Goal: Transaction & Acquisition: Download file/media

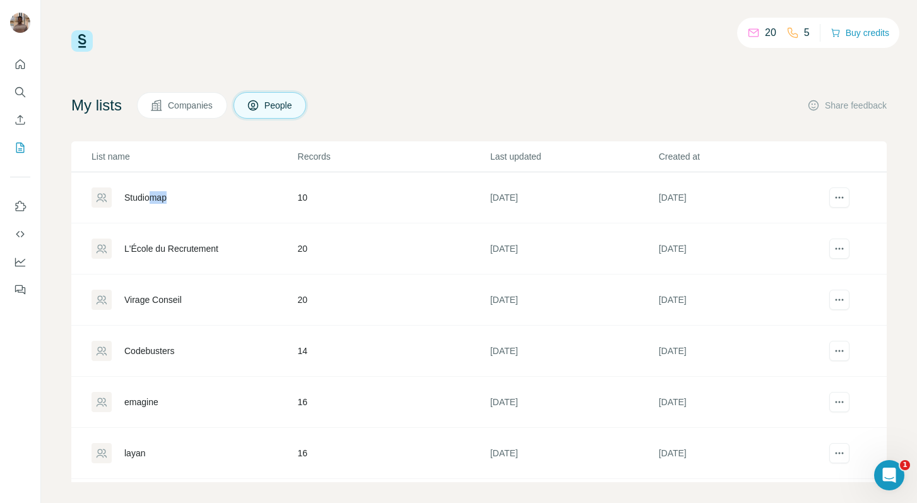
drag, startPoint x: 150, startPoint y: 199, endPoint x: 182, endPoint y: 212, distance: 34.8
click at [184, 213] on td "Studiomap" at bounding box center [184, 197] width 226 height 51
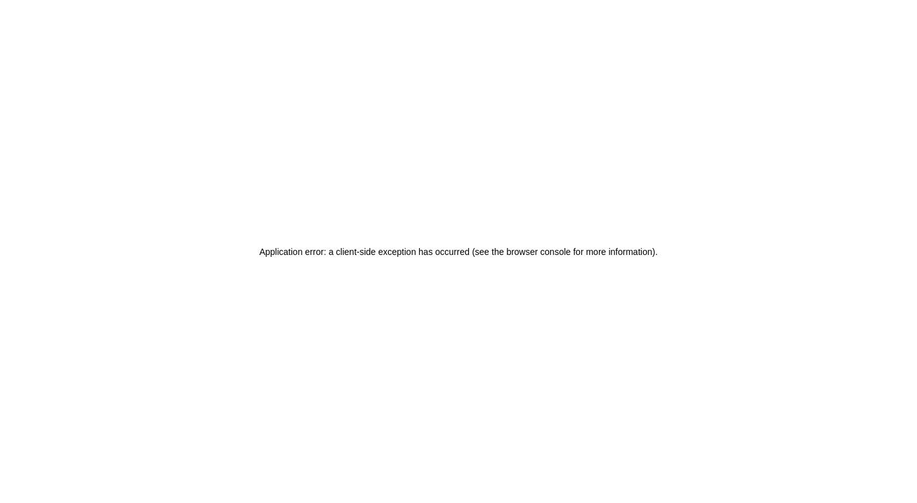
click at [189, 201] on div "Application error: a client-side exception has occurred (see the browser consol…" at bounding box center [458, 251] width 917 height 503
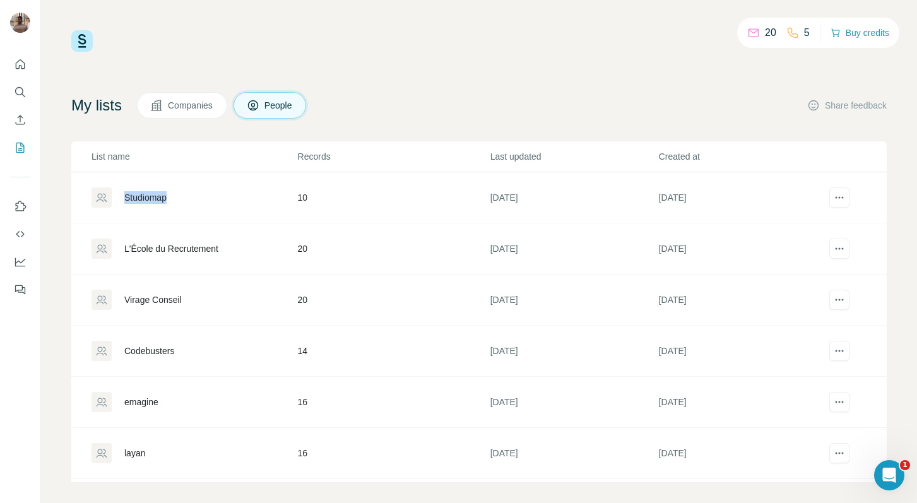
drag, startPoint x: 200, startPoint y: 182, endPoint x: 206, endPoint y: 193, distance: 13.0
click at [206, 193] on td "Studiomap" at bounding box center [184, 197] width 226 height 51
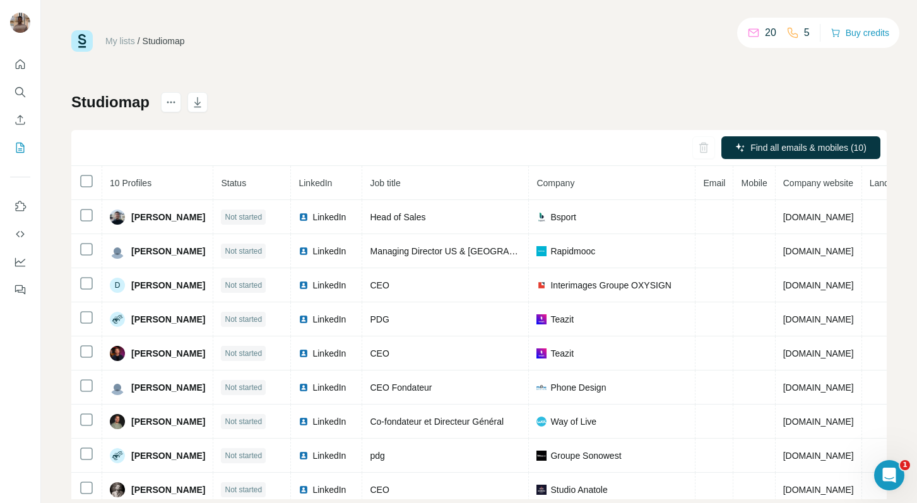
click at [116, 103] on h1 "Studiomap" at bounding box center [110, 102] width 78 height 20
copy h1 "Studiomap"
click at [201, 20] on div "My lists / Studiomap 20 5 Buy credits Studiomap Find all emails & mobiles (10) …" at bounding box center [479, 251] width 876 height 503
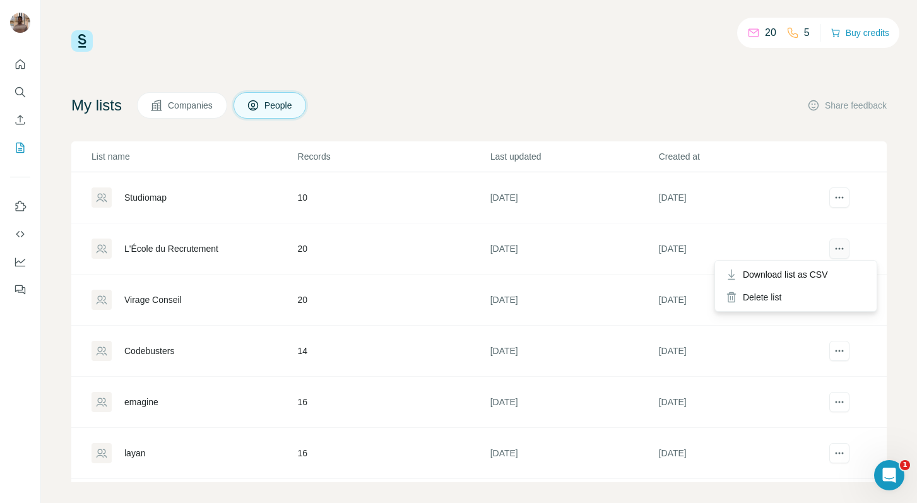
click at [839, 248] on icon "actions" at bounding box center [839, 249] width 2 height 2
click at [693, 117] on div "My lists Companies People Share feedback" at bounding box center [478, 105] width 815 height 26
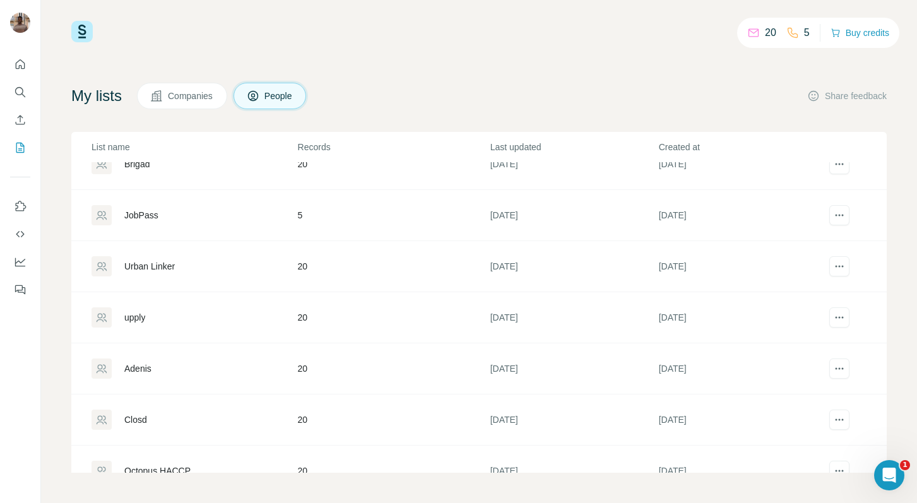
scroll to position [626, 0]
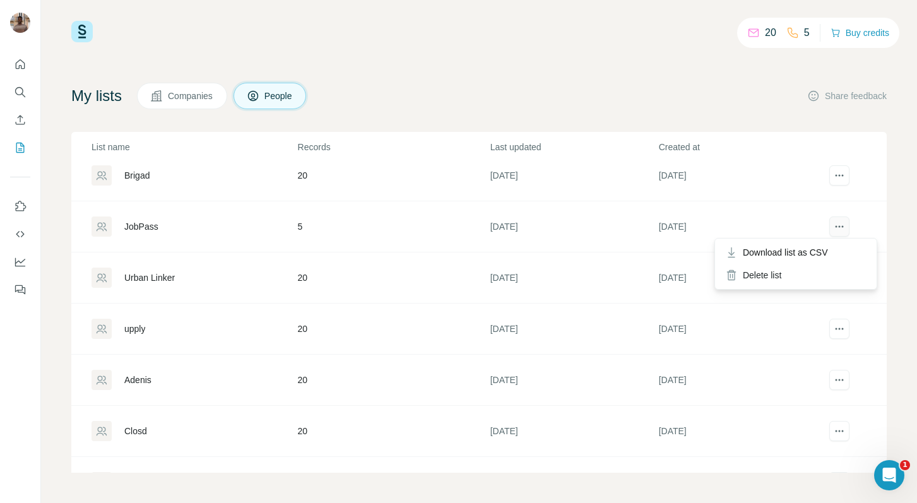
click at [843, 225] on icon "actions" at bounding box center [839, 226] width 13 height 13
click at [818, 247] on span "Download list as CSV" at bounding box center [784, 252] width 85 height 13
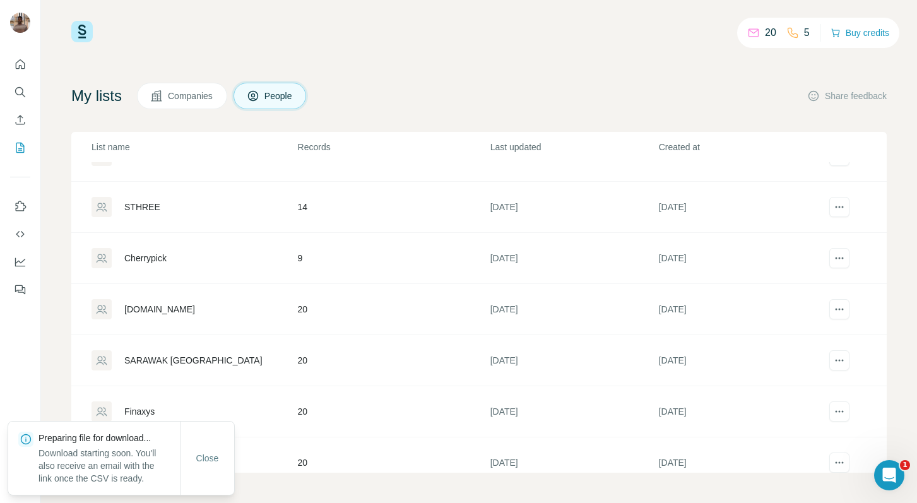
scroll to position [331, 0]
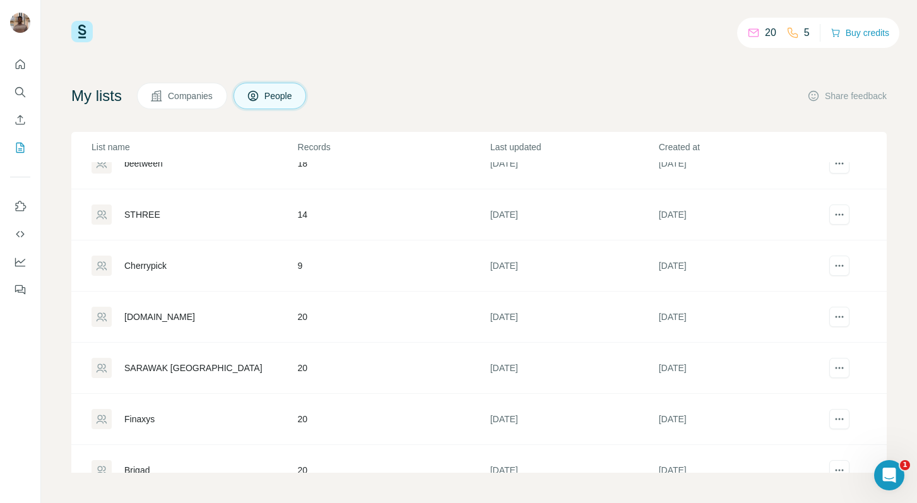
click at [900, 238] on div "20 5 Buy credits My lists Companies People Share feedback List name Records Las…" at bounding box center [479, 251] width 876 height 503
click at [830, 284] on div "Download list as CSV" at bounding box center [795, 291] width 156 height 23
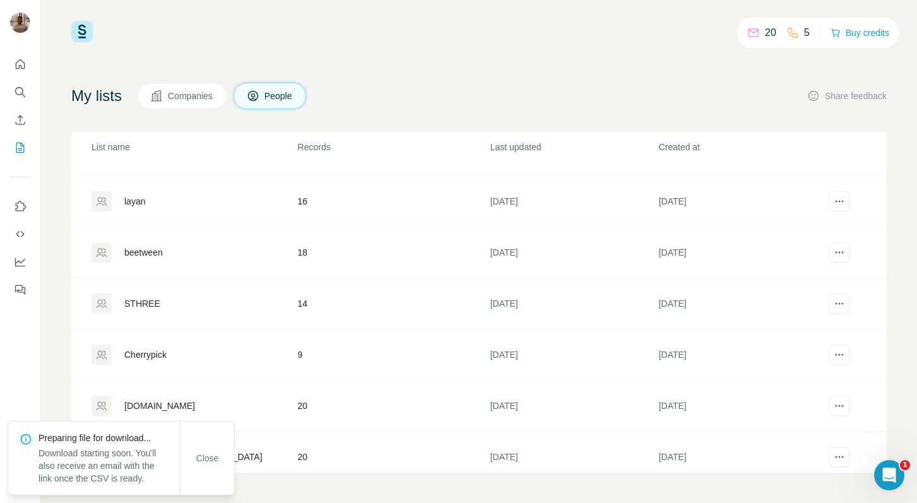
scroll to position [237, 0]
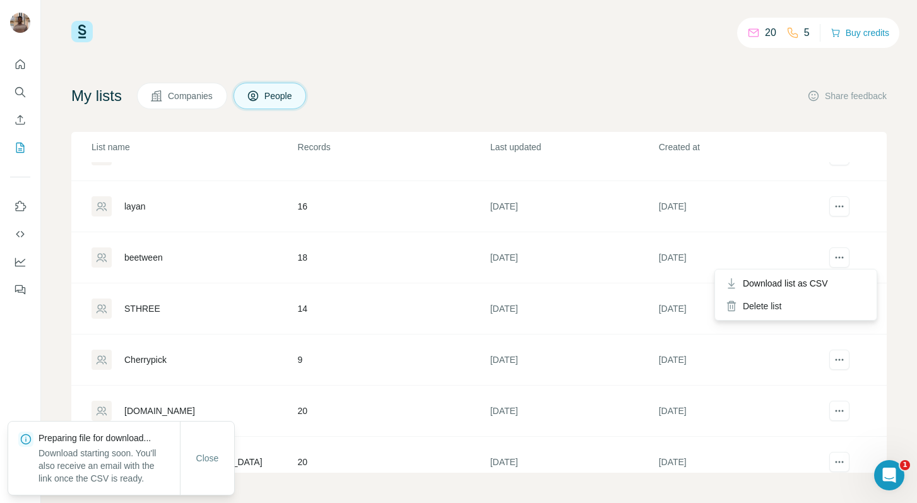
click at [850, 255] on div at bounding box center [839, 257] width 24 height 20
click at [832, 277] on div "Download list as CSV" at bounding box center [795, 283] width 156 height 23
click at [837, 206] on icon "actions" at bounding box center [839, 206] width 13 height 13
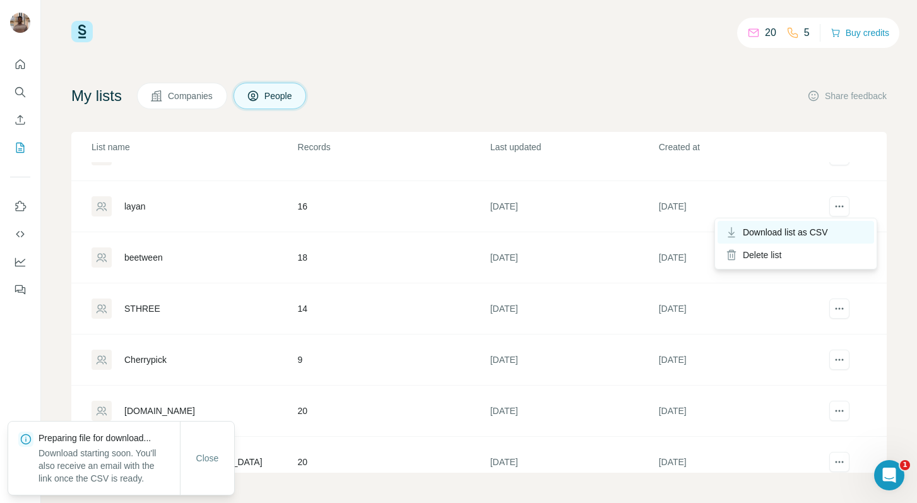
click at [823, 237] on span "Download list as CSV" at bounding box center [784, 232] width 85 height 13
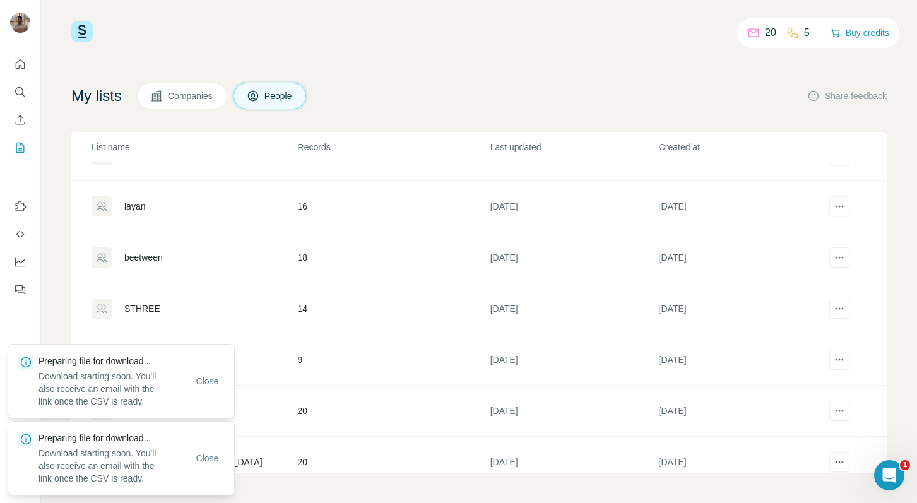
click at [901, 213] on div "20 5 Buy credits My lists Companies People Share feedback List name Records Las…" at bounding box center [479, 251] width 876 height 503
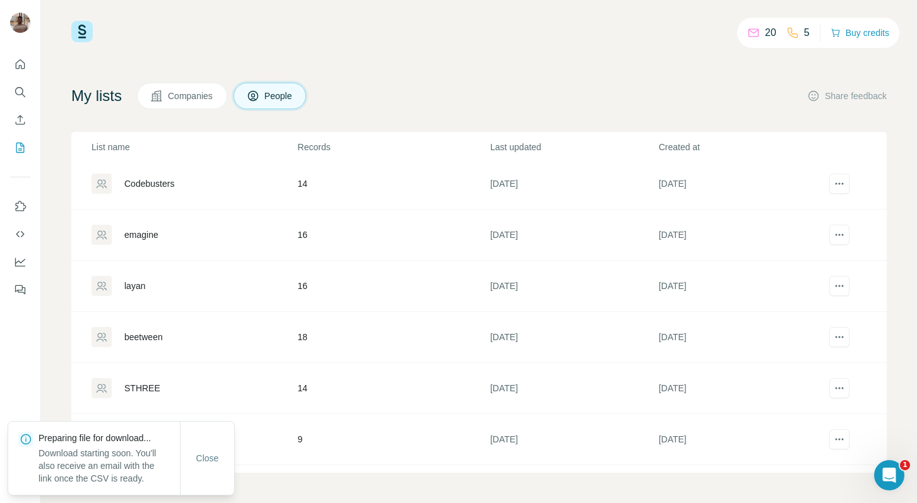
scroll to position [150, 0]
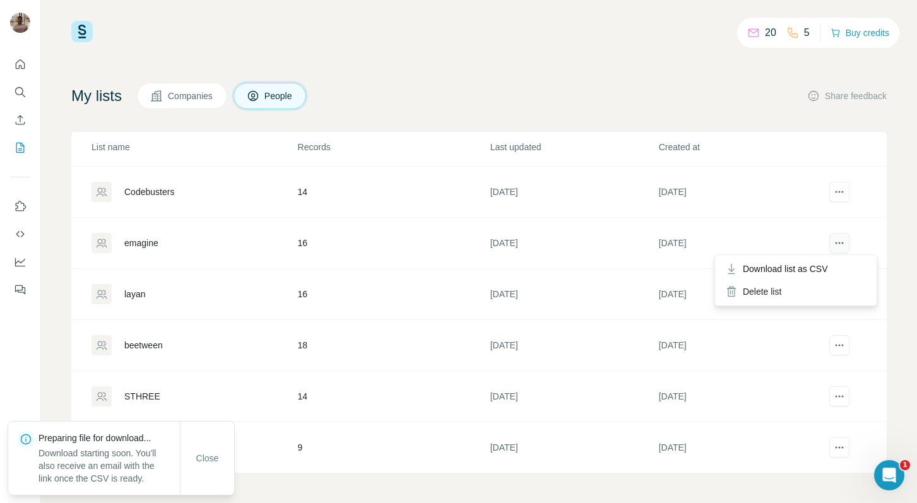
click at [838, 244] on icon "actions" at bounding box center [839, 243] width 13 height 13
click at [828, 262] on span "Download list as CSV" at bounding box center [784, 268] width 85 height 13
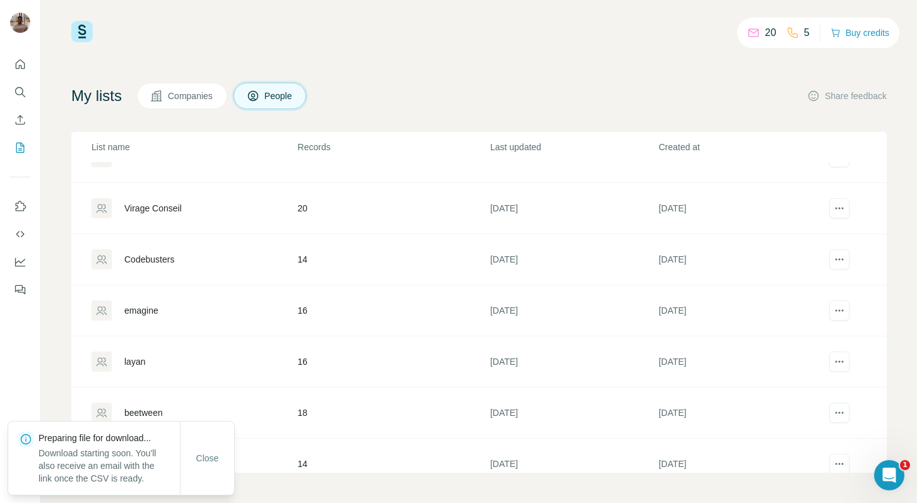
scroll to position [77, 0]
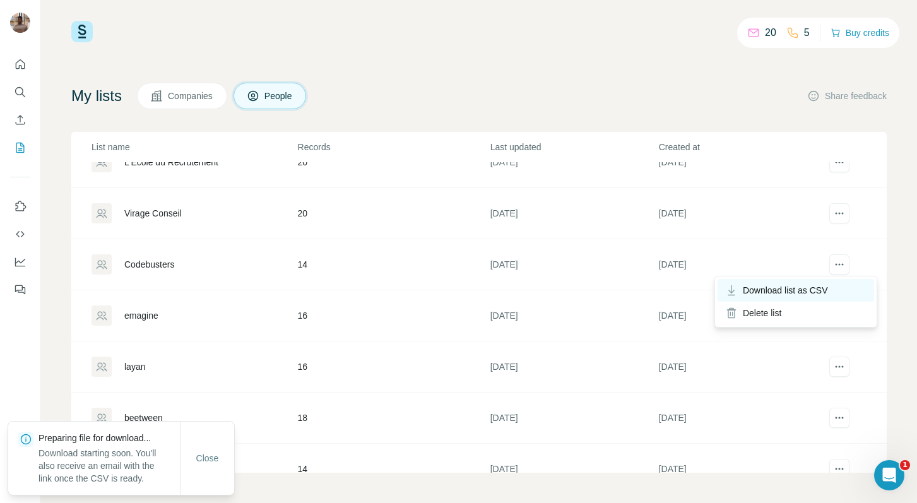
click at [823, 288] on span "Download list as CSV" at bounding box center [784, 290] width 85 height 13
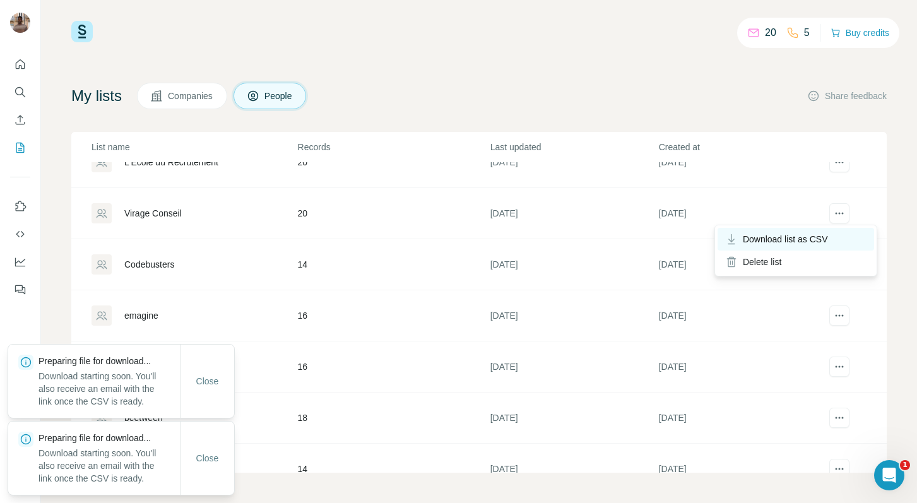
click at [827, 239] on span "Download list as CSV" at bounding box center [784, 239] width 85 height 13
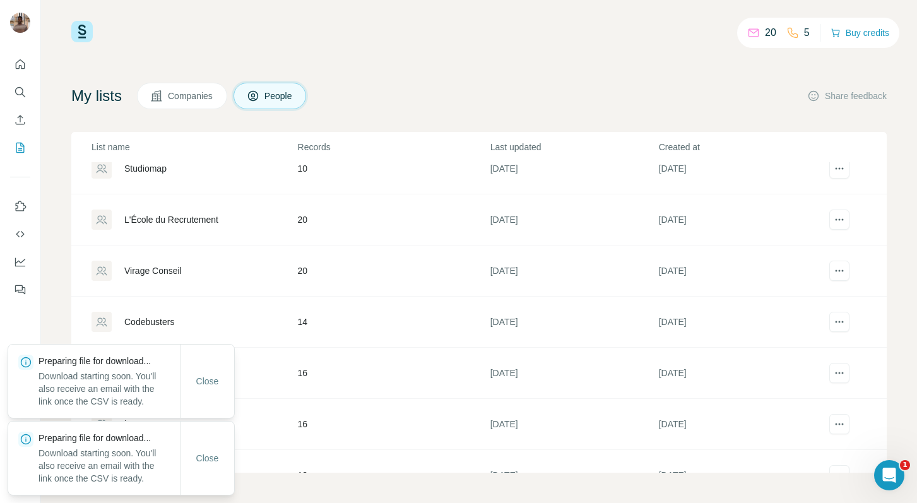
scroll to position [16, 0]
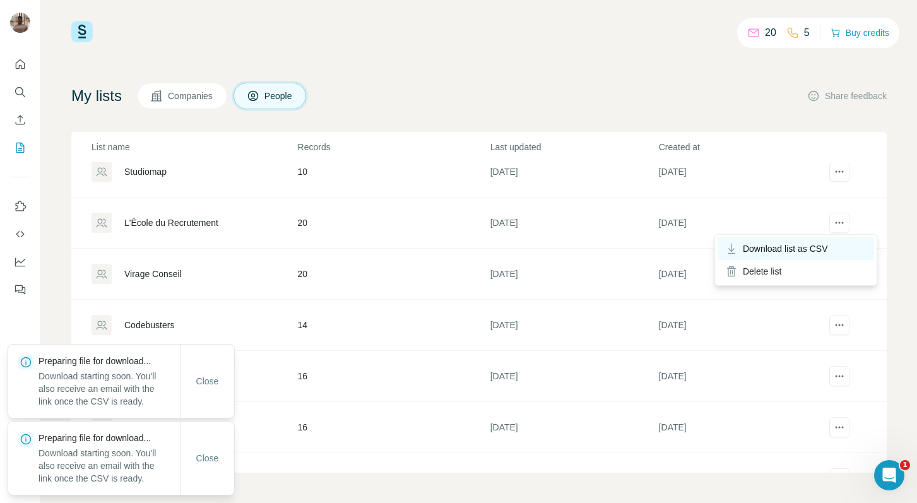
click at [827, 240] on div "Download list as CSV" at bounding box center [795, 248] width 156 height 23
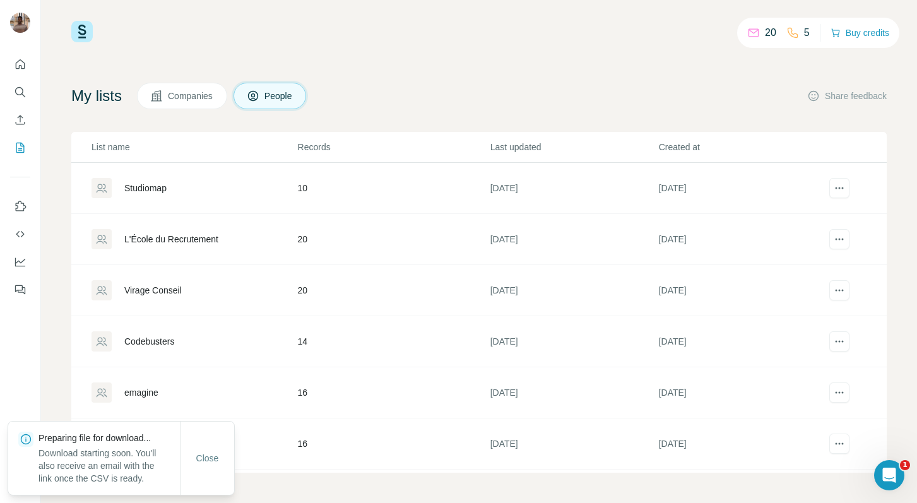
click at [541, 32] on div "20 5 Buy credits" at bounding box center [478, 31] width 815 height 21
